Goal: Book appointment/travel/reservation

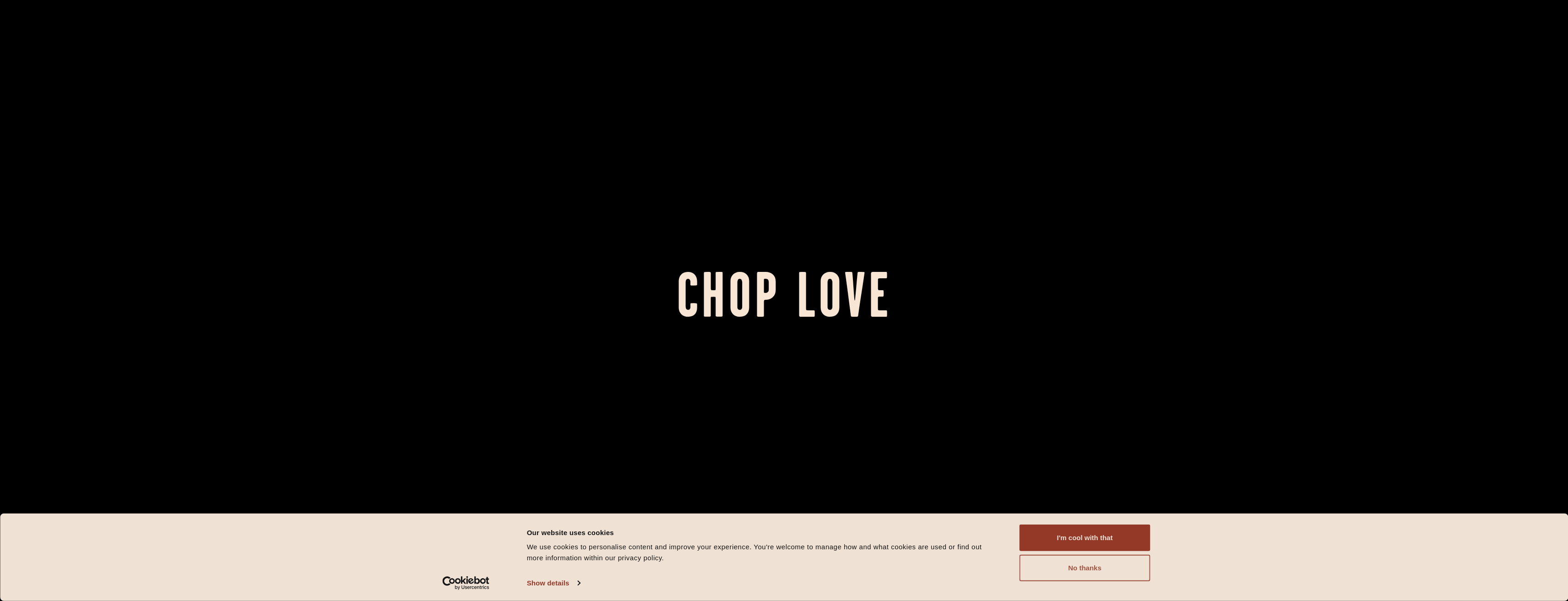
click at [1051, 568] on button "No thanks" at bounding box center [1084, 567] width 131 height 26
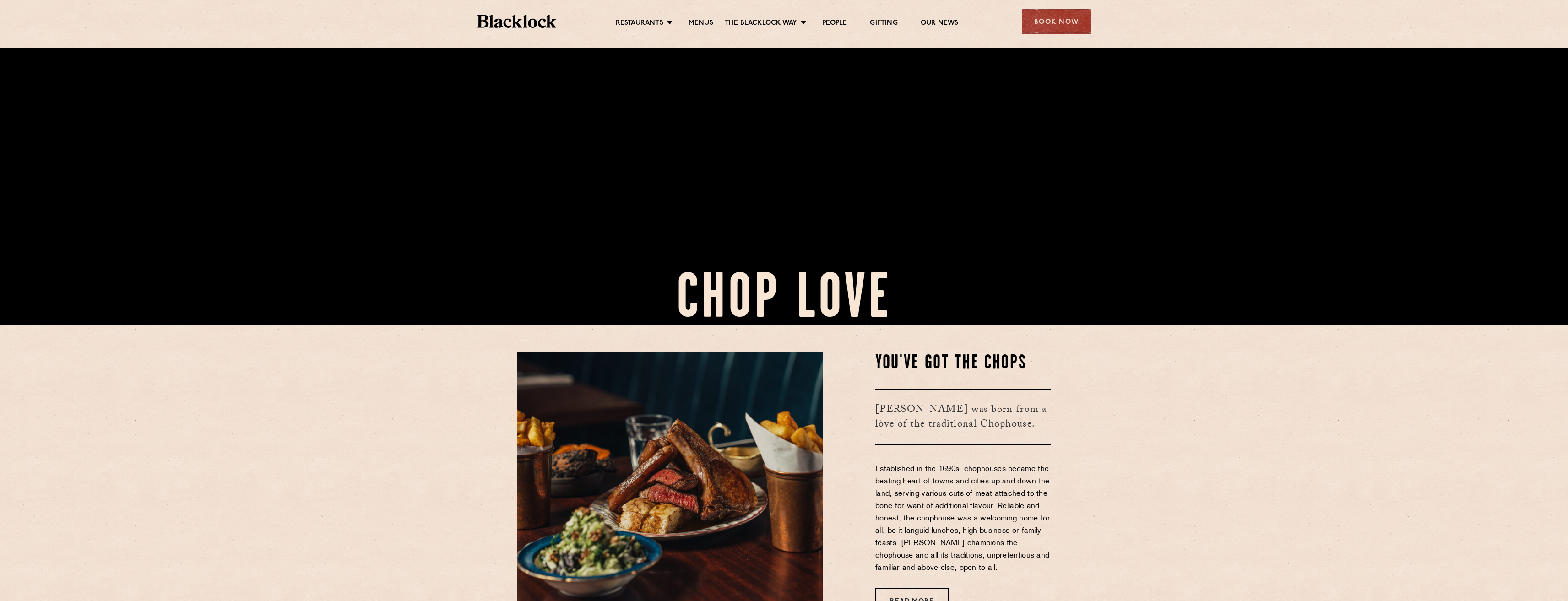
scroll to position [275, 0]
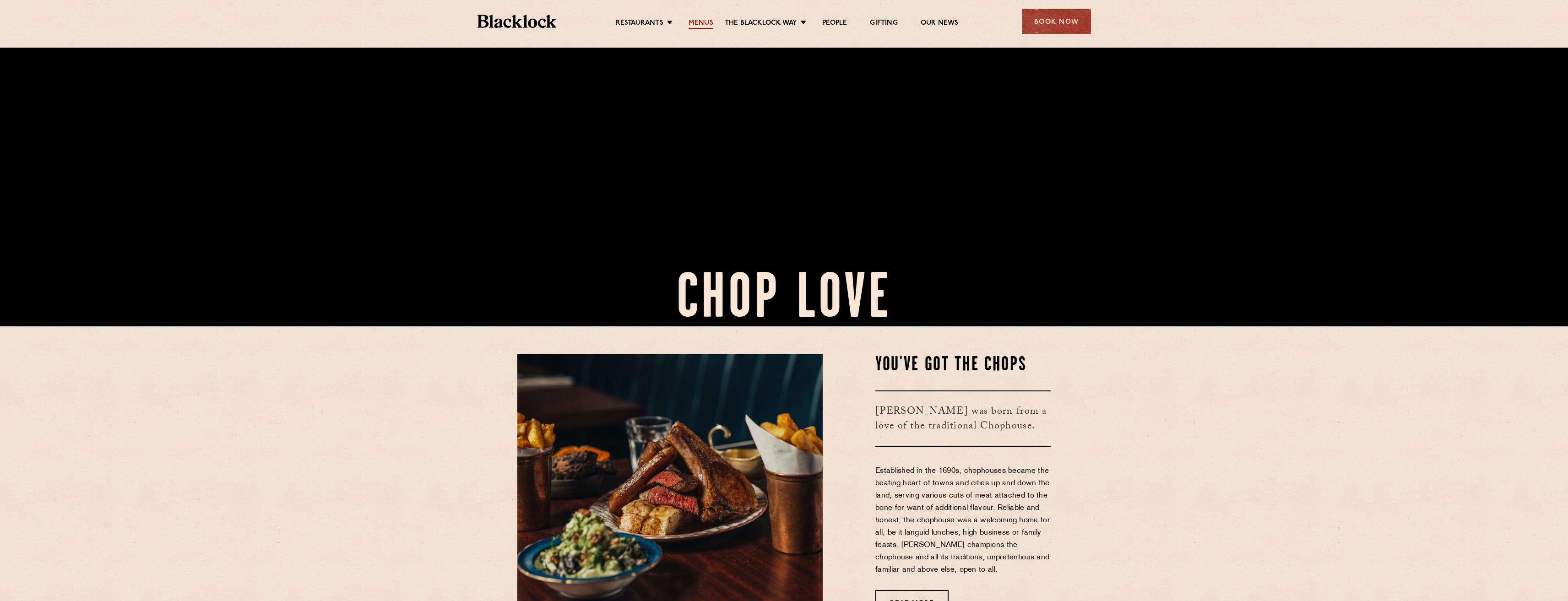
click at [700, 25] on link "Menus" at bounding box center [701, 24] width 24 height 10
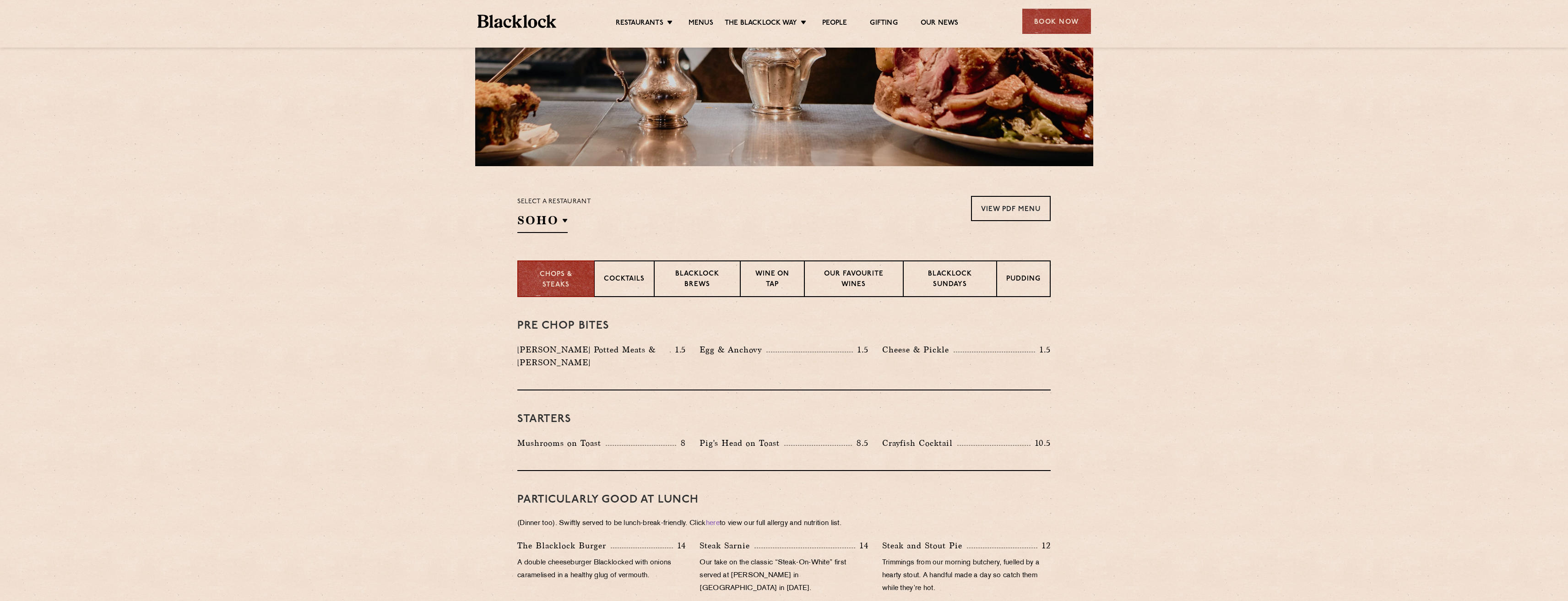
scroll to position [137, 0]
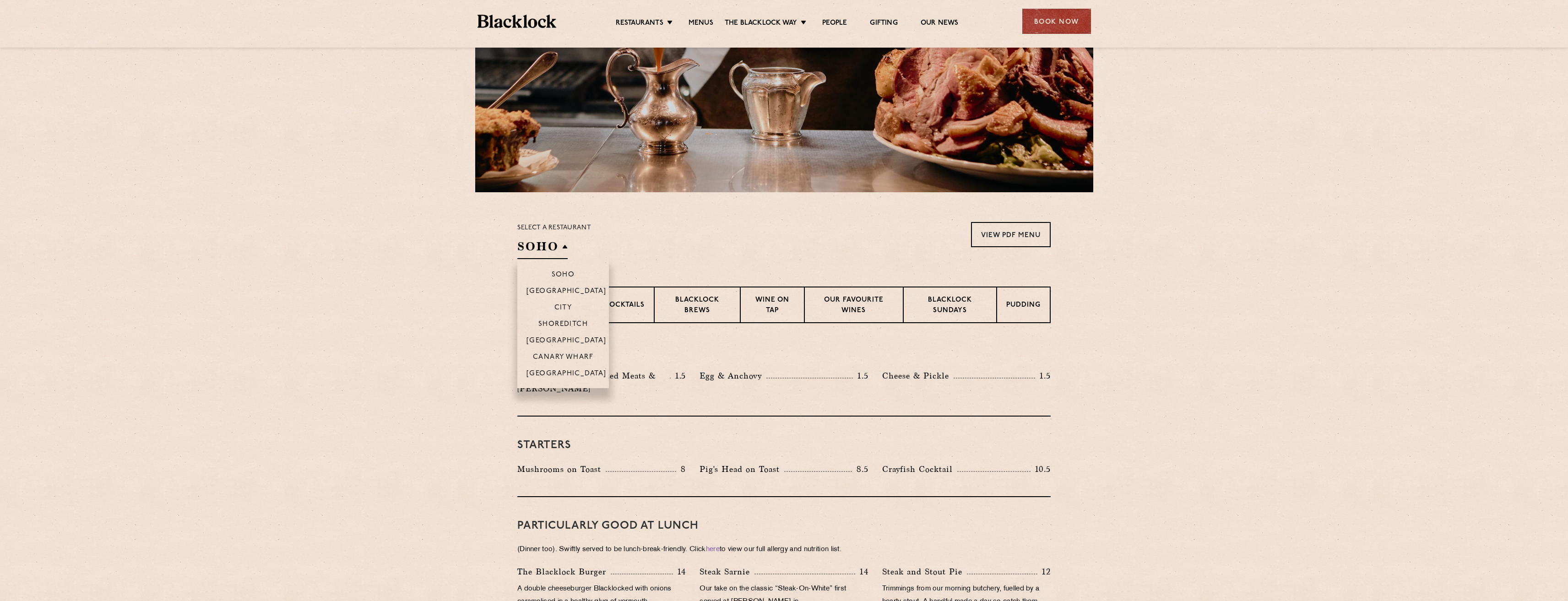
click at [565, 246] on h2 "SOHO" at bounding box center [542, 249] width 50 height 21
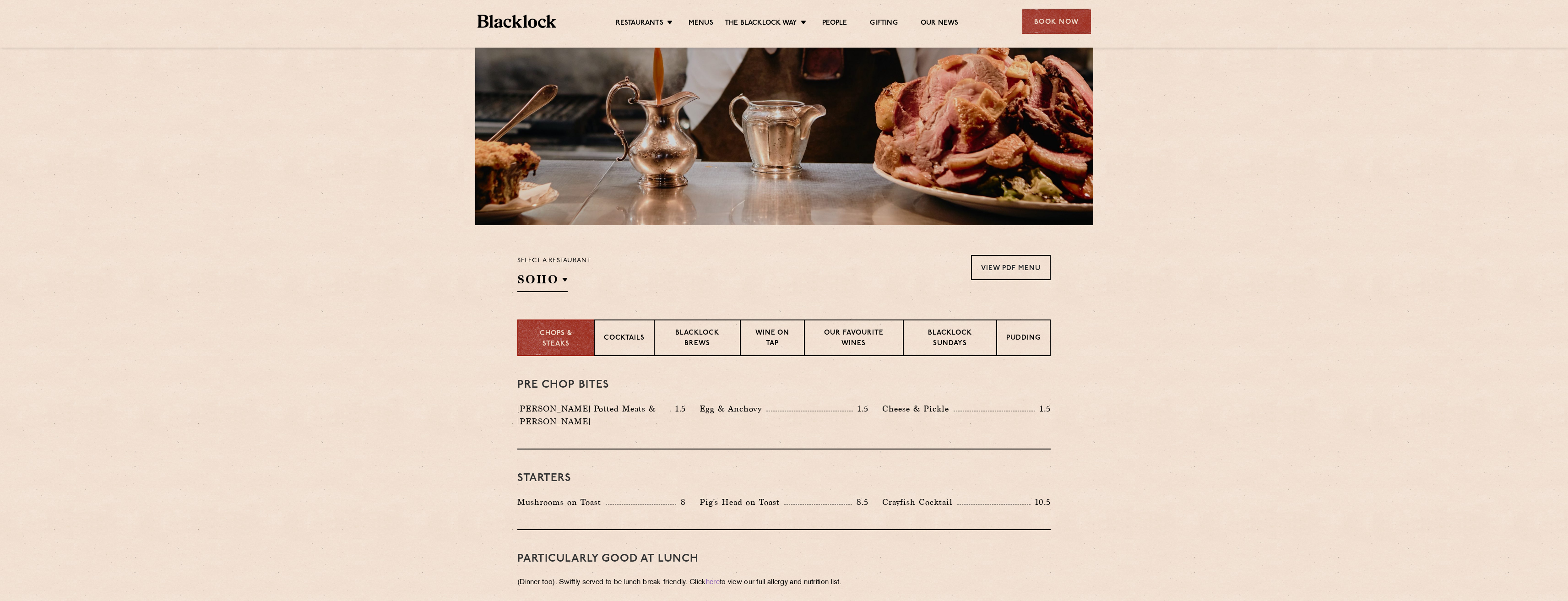
scroll to position [91, 0]
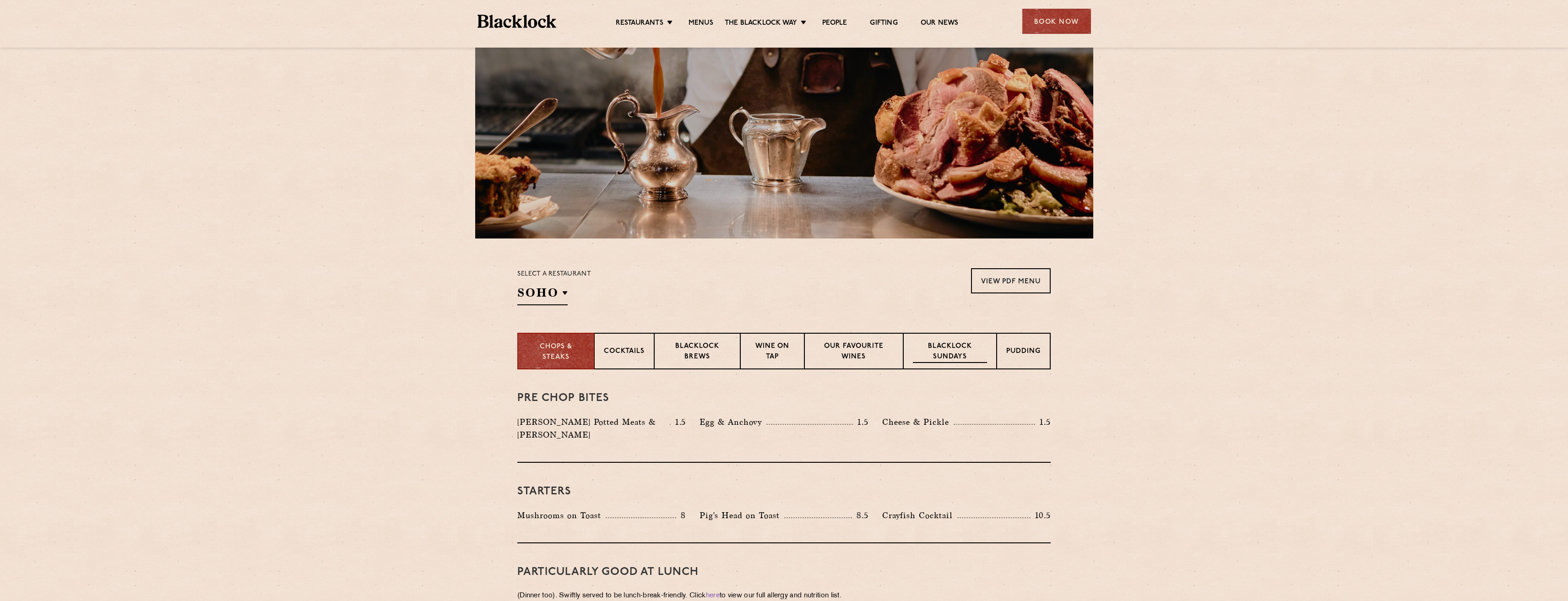
click at [926, 344] on p "Blacklock Sundays" at bounding box center [950, 352] width 74 height 22
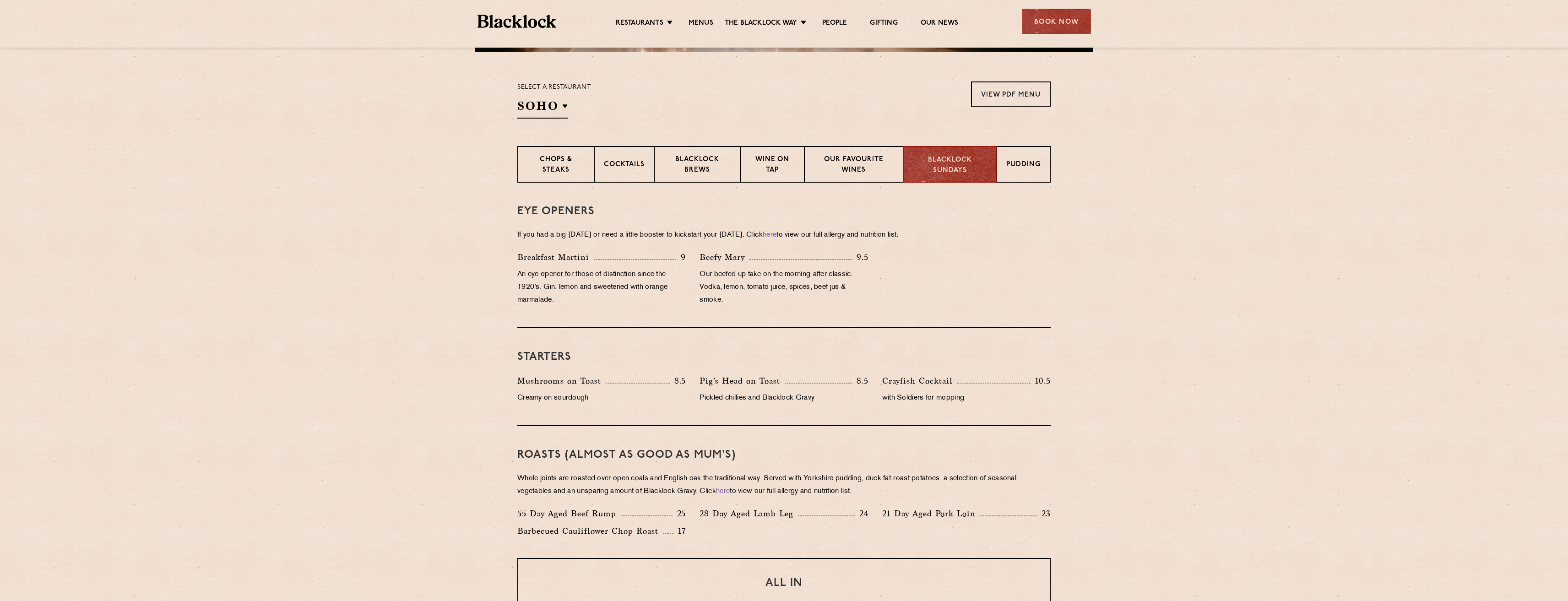
scroll to position [229, 0]
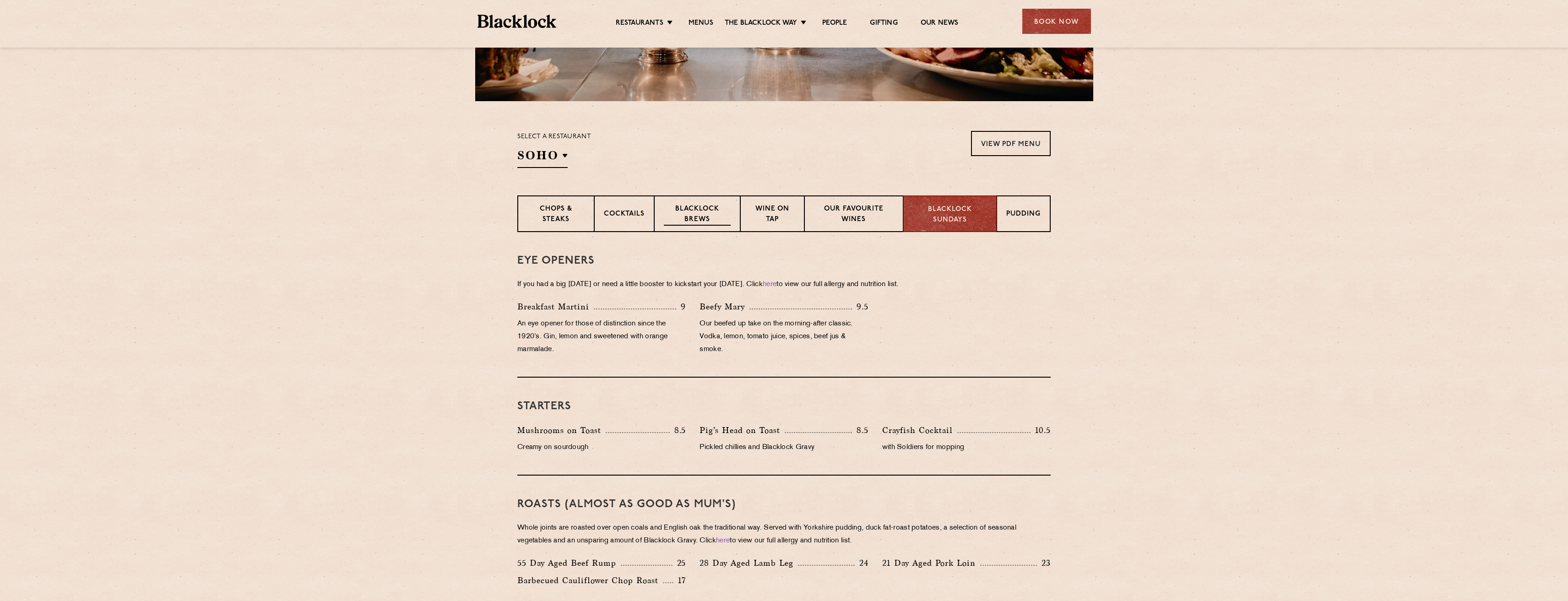
click at [701, 216] on p "Blacklock Brews" at bounding box center [697, 215] width 67 height 22
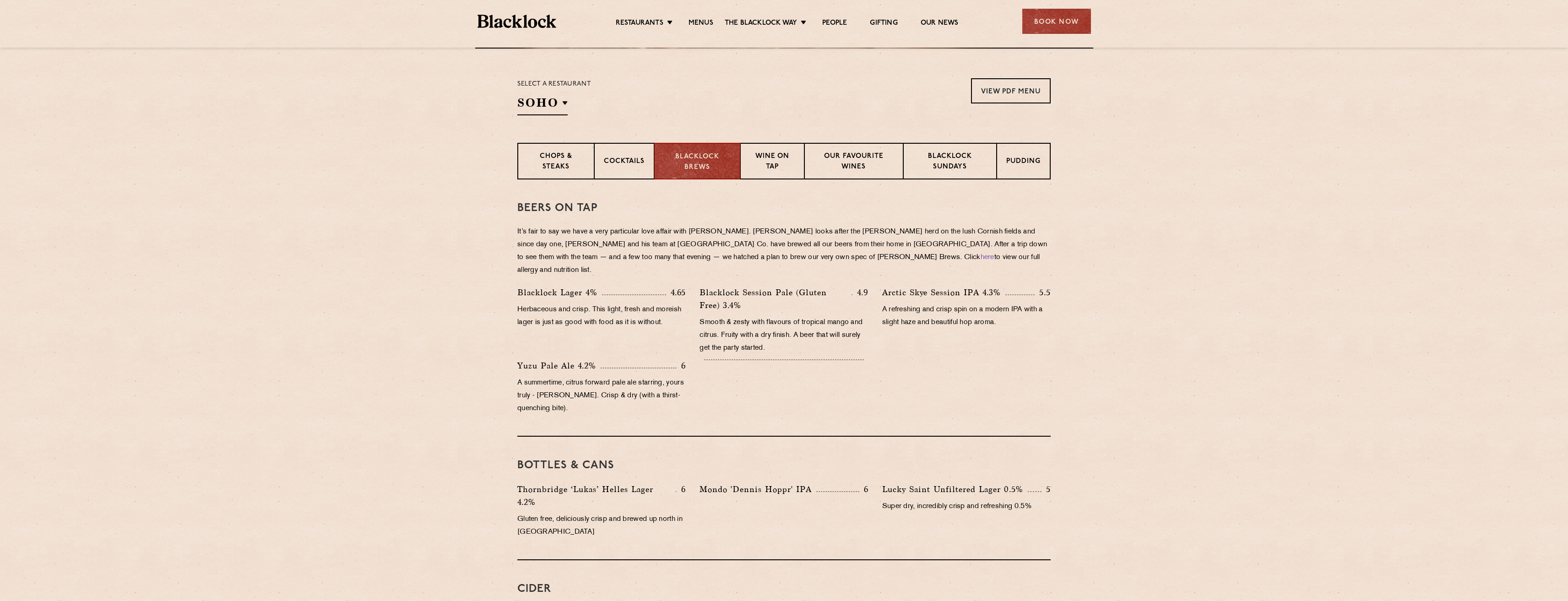
scroll to position [274, 0]
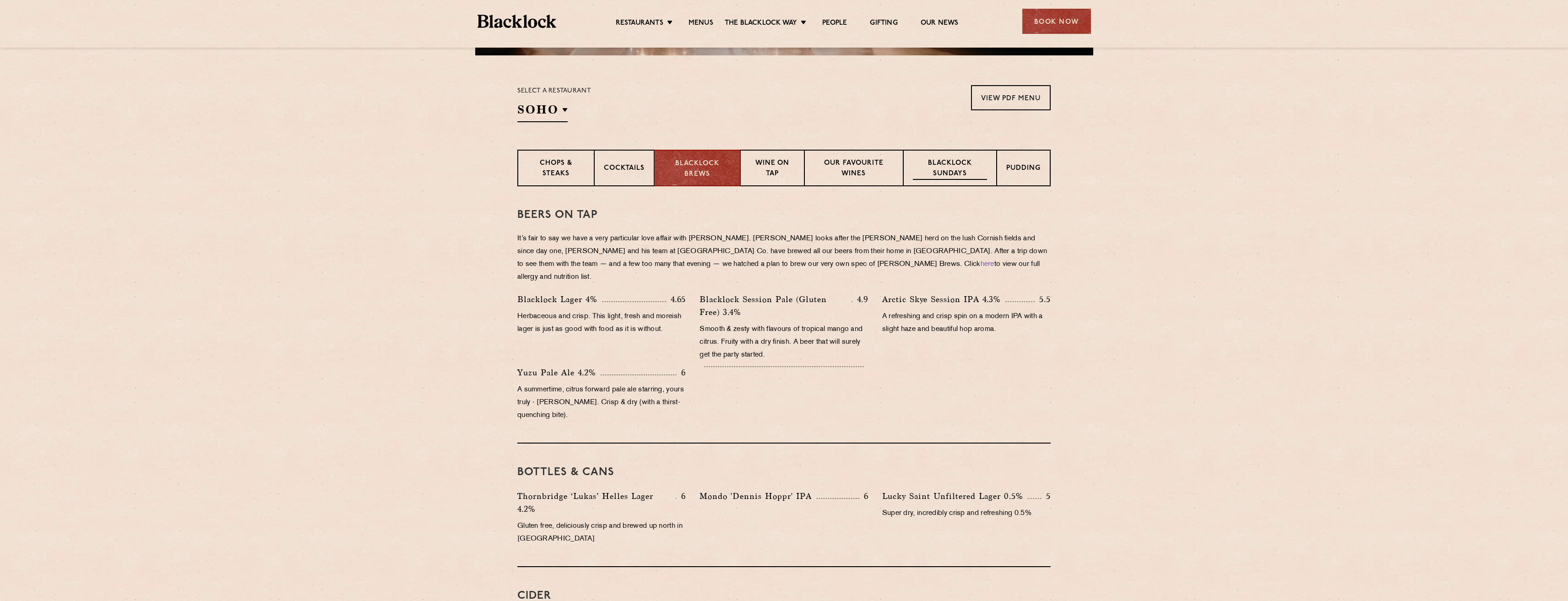
click at [956, 165] on p "Blacklock Sundays" at bounding box center [950, 170] width 74 height 22
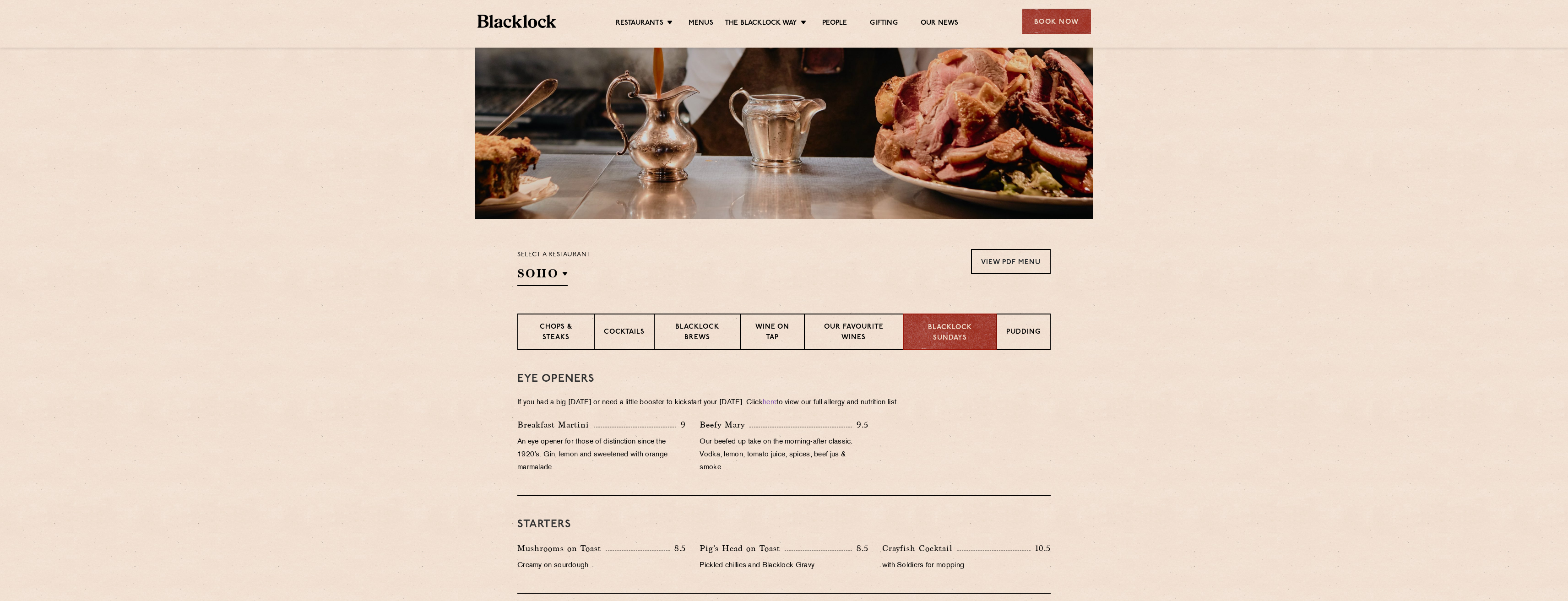
scroll to position [0, 0]
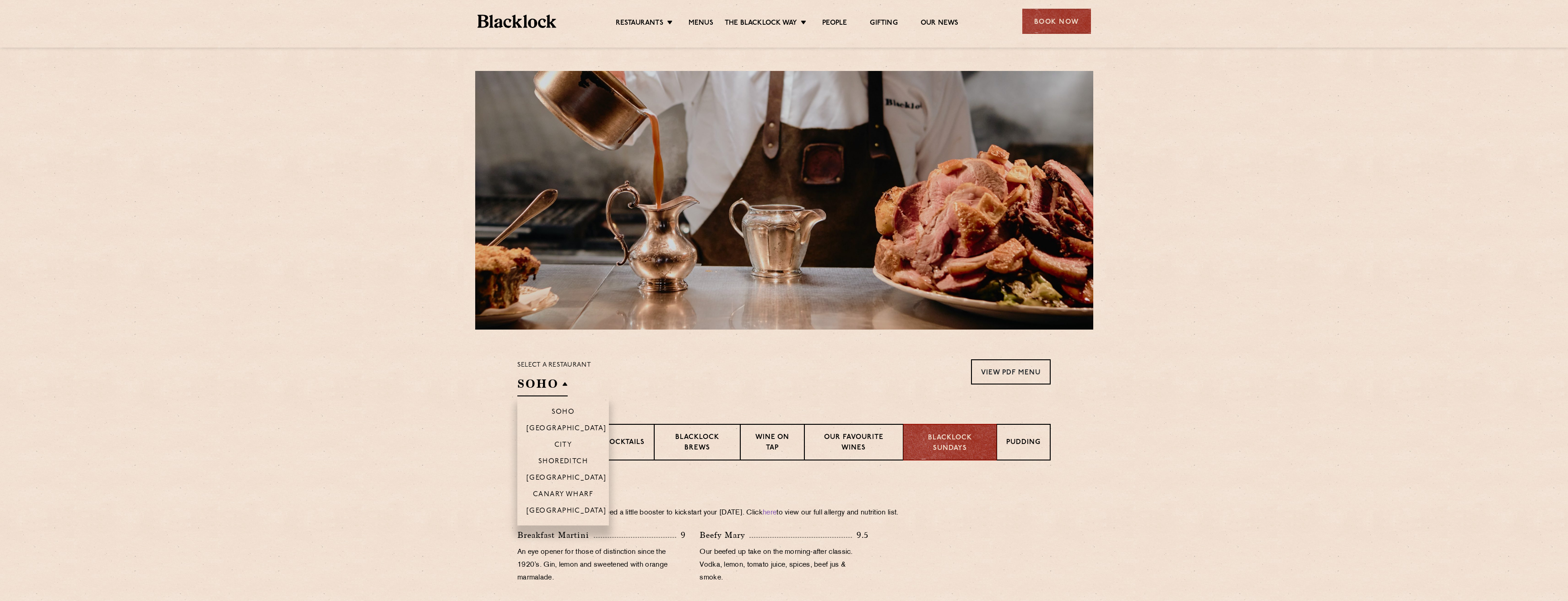
click at [556, 391] on h2 "SOHO" at bounding box center [542, 386] width 50 height 21
click at [560, 477] on p "[GEOGRAPHIC_DATA]" at bounding box center [566, 479] width 80 height 9
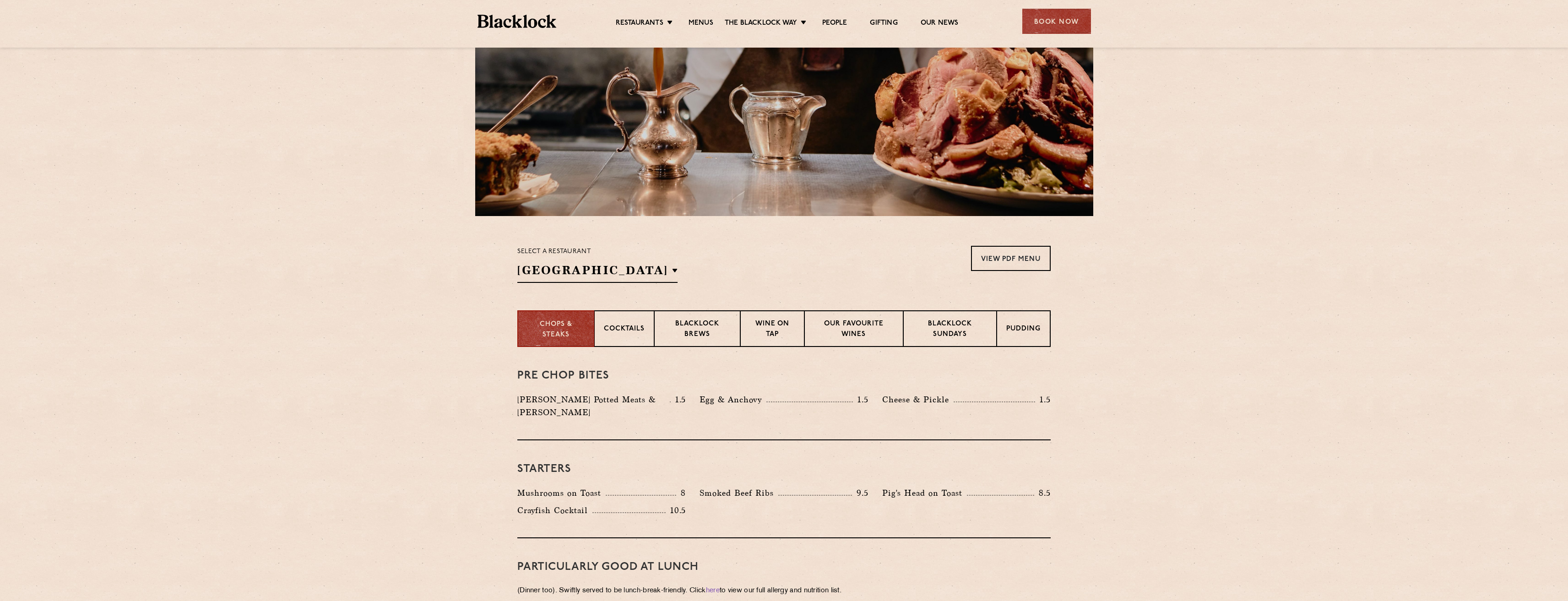
scroll to position [137, 0]
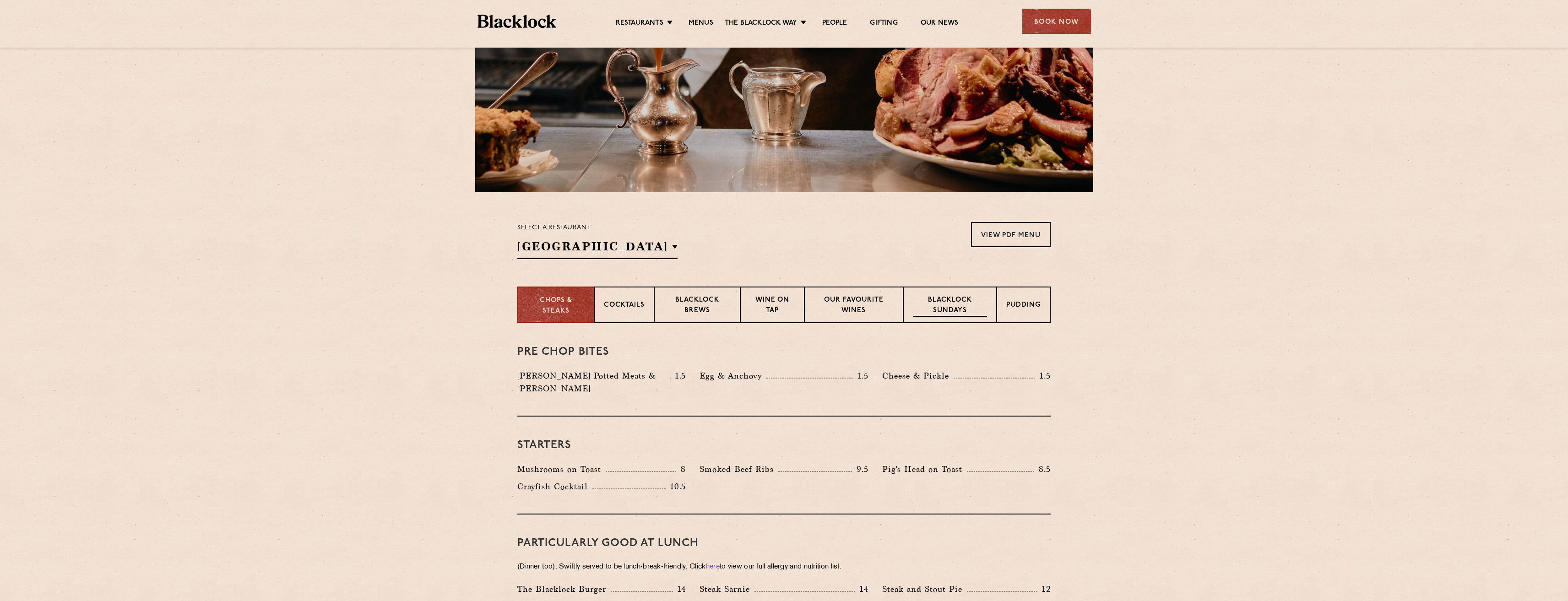
click at [946, 299] on p "Blacklock Sundays" at bounding box center [950, 306] width 74 height 22
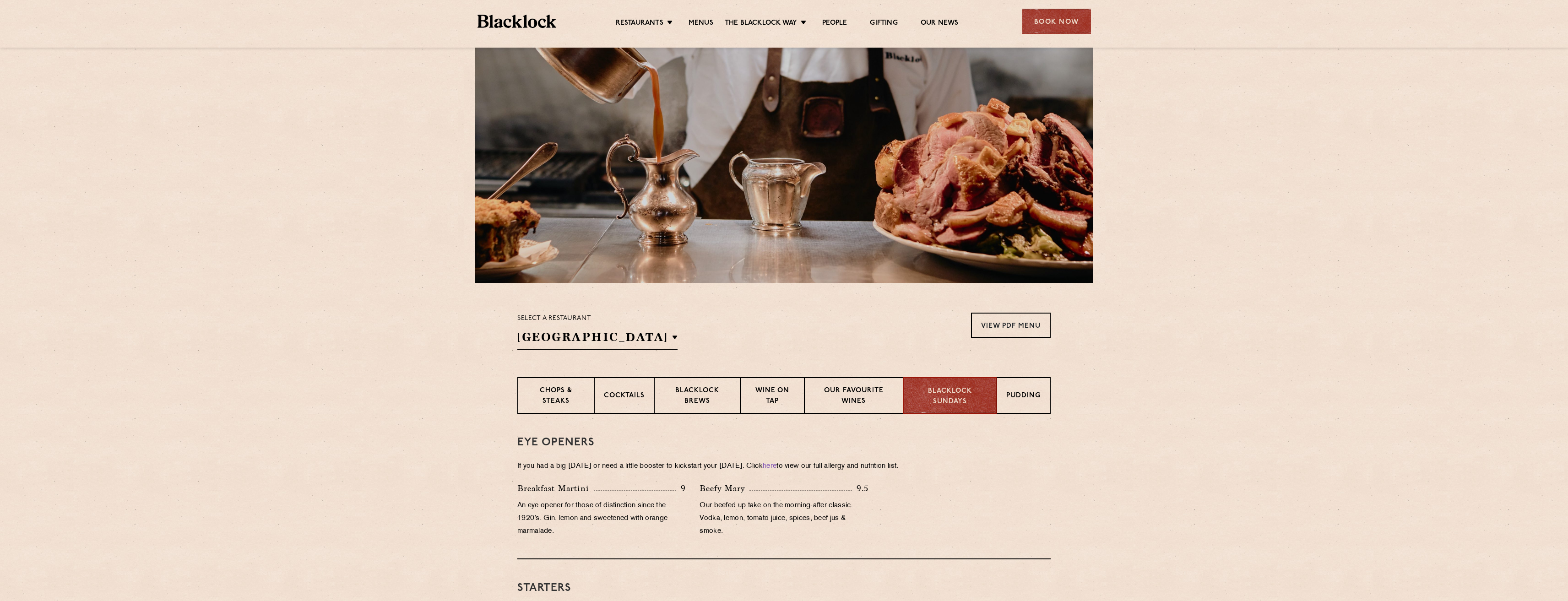
scroll to position [92, 0]
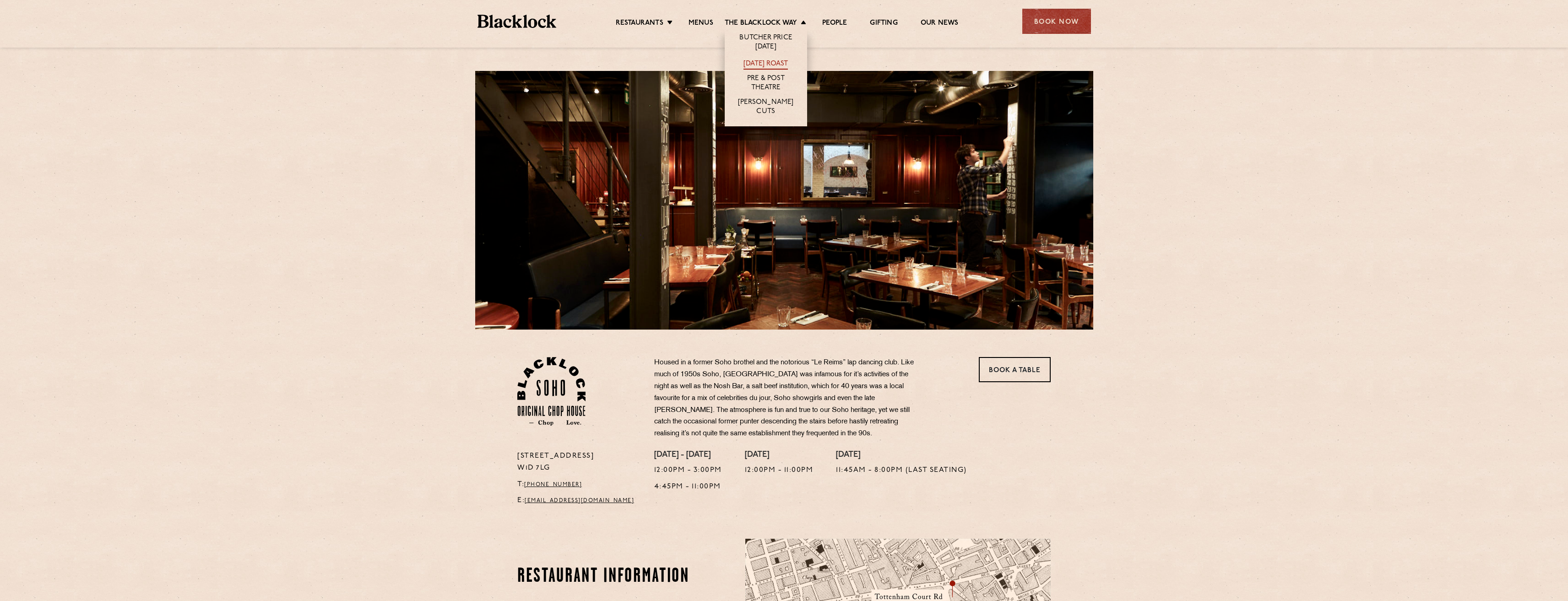
click at [779, 62] on link "[DATE] Roast" at bounding box center [765, 64] width 44 height 10
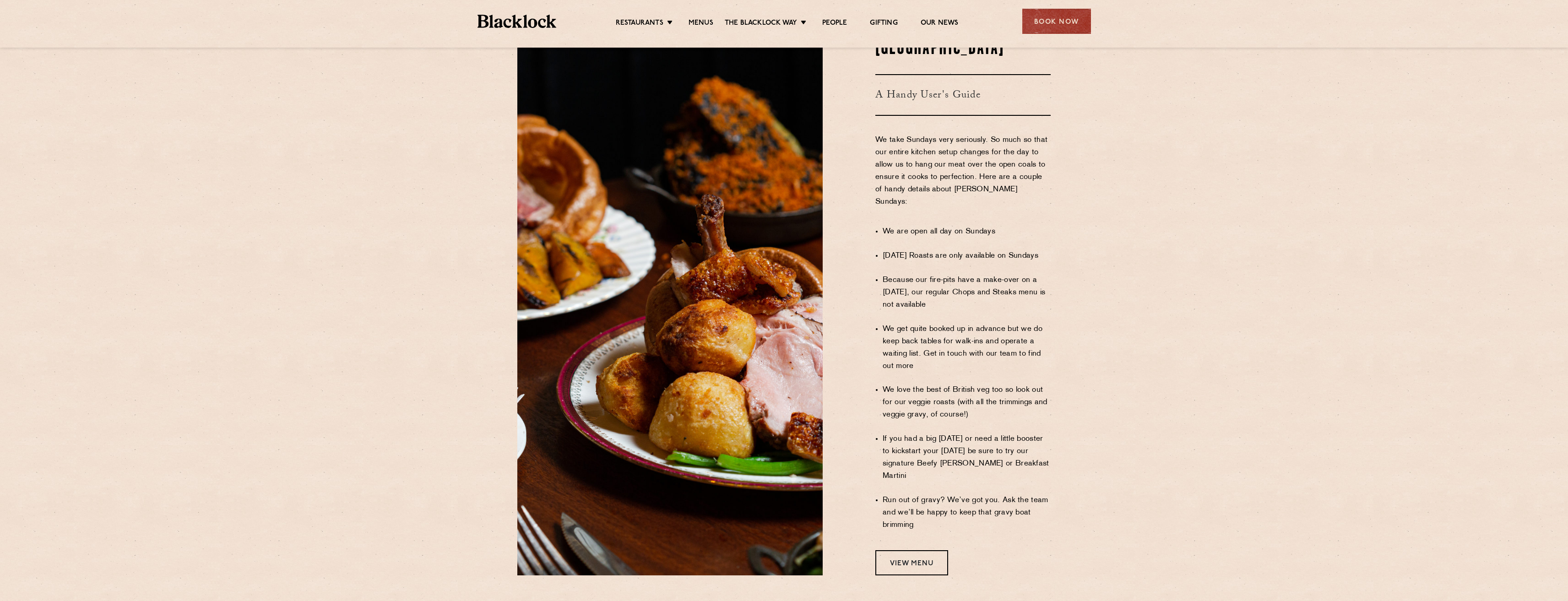
scroll to position [504, 0]
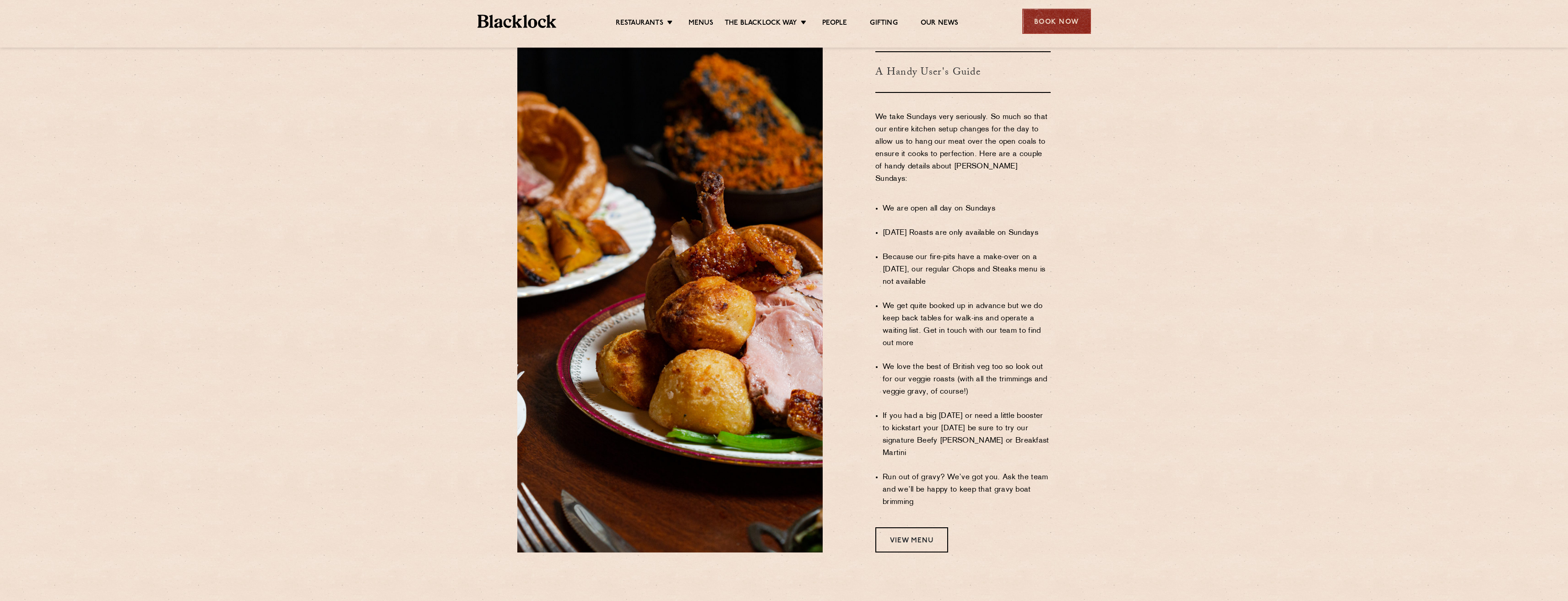
click at [1048, 10] on div "Book Now" at bounding box center [1056, 22] width 69 height 25
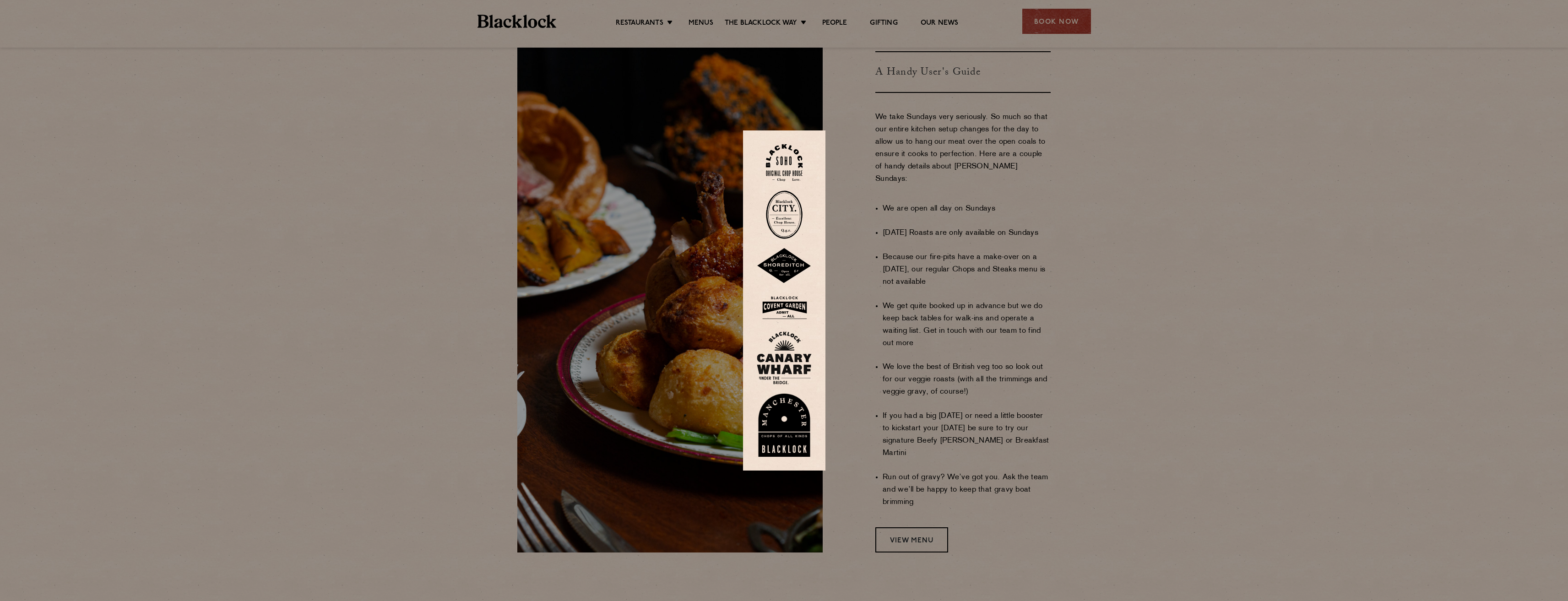
click at [783, 164] on img at bounding box center [784, 163] width 36 height 37
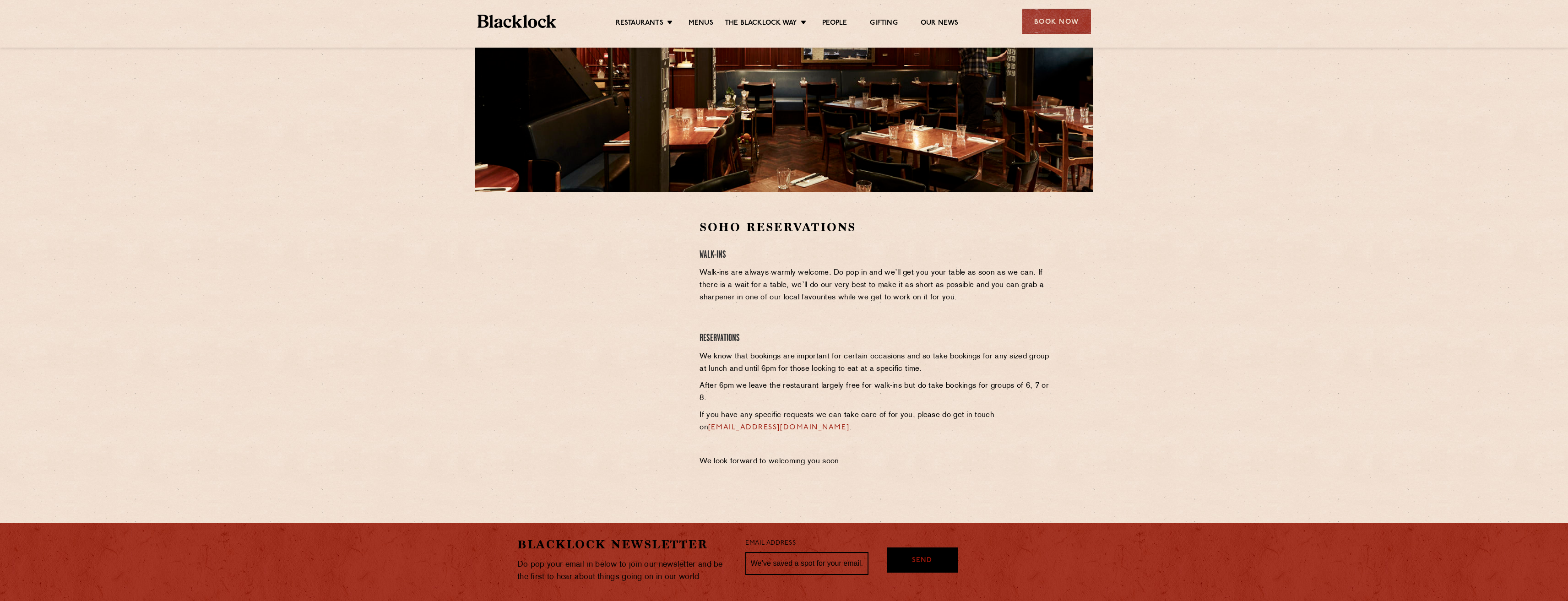
scroll to position [137, 0]
